Goal: Information Seeking & Learning: Learn about a topic

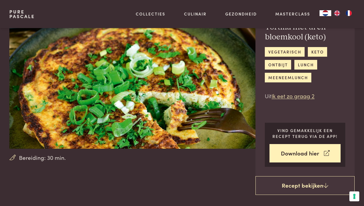
scroll to position [30, 0]
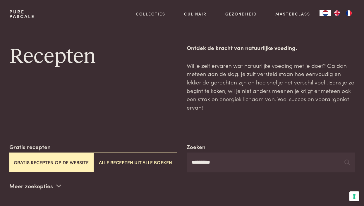
click at [64, 162] on button "Gratis recepten op de website" at bounding box center [51, 163] width 84 height 20
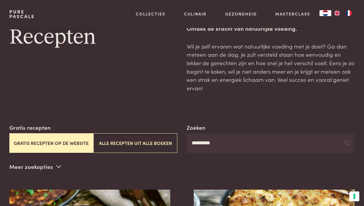
scroll to position [5, 0]
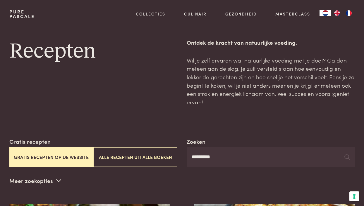
click at [228, 156] on input "*********" at bounding box center [271, 158] width 168 height 20
type input "*"
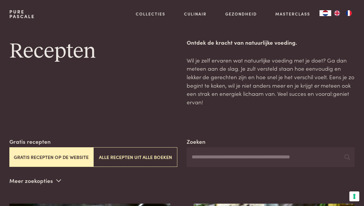
click at [75, 154] on button "Gratis recepten op de website" at bounding box center [51, 158] width 84 height 20
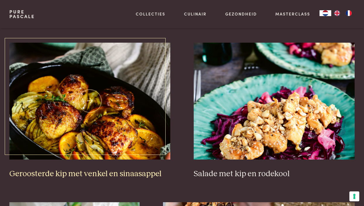
scroll to position [657, 0]
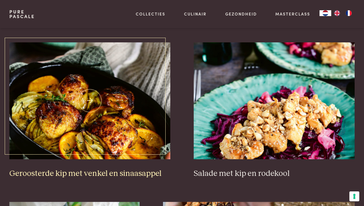
click at [76, 101] on img at bounding box center [89, 100] width 161 height 117
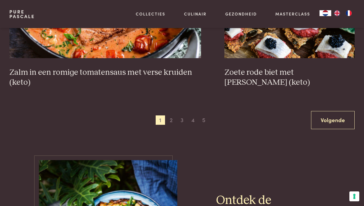
scroll to position [1060, 0]
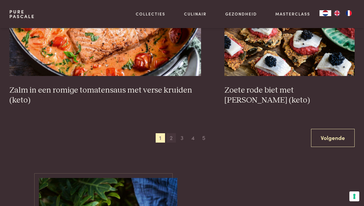
click at [170, 136] on span "2" at bounding box center [171, 138] width 9 height 9
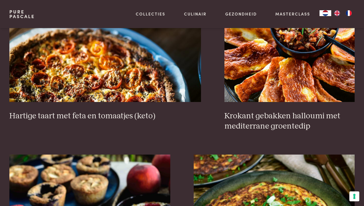
scroll to position [554, 0]
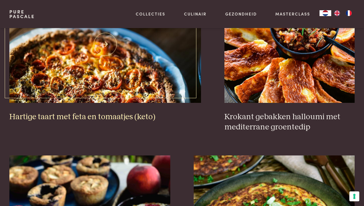
click at [94, 67] on img at bounding box center [105, 44] width 192 height 117
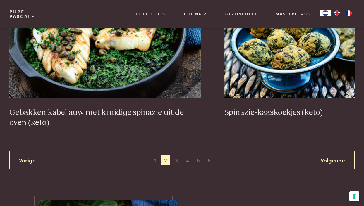
scroll to position [1051, 0]
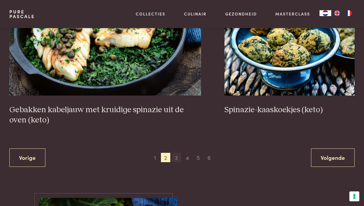
click at [179, 155] on span "3" at bounding box center [176, 157] width 9 height 9
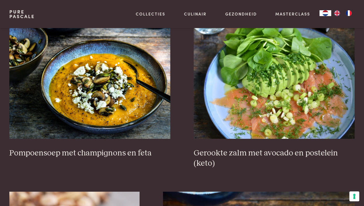
scroll to position [708, 0]
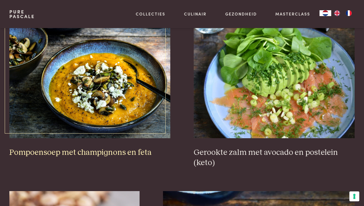
click at [126, 80] on img at bounding box center [89, 79] width 161 height 117
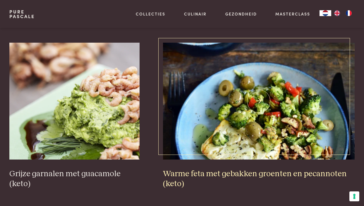
scroll to position [865, 0]
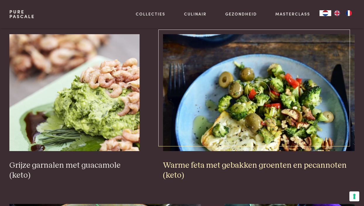
click at [264, 96] on img at bounding box center [259, 92] width 192 height 117
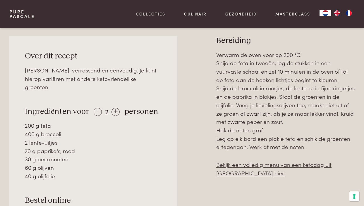
scroll to position [266, 0]
